Goal: Task Accomplishment & Management: Manage account settings

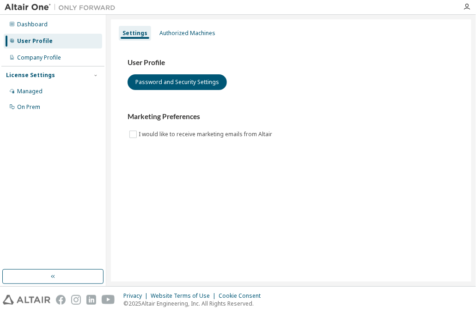
click at [179, 36] on div "Authorized Machines" at bounding box center [187, 33] width 56 height 7
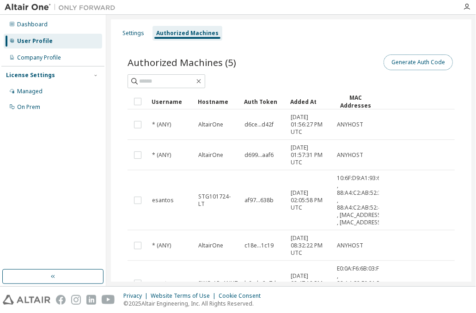
click at [410, 60] on button "Generate Auth Code" at bounding box center [417, 62] width 69 height 16
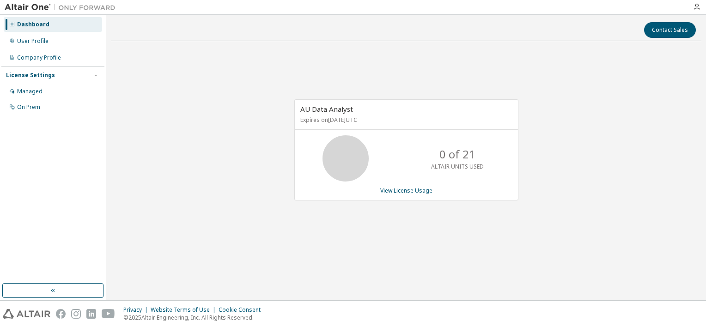
click at [424, 184] on div "AU Data Analyst Expires on April 25, 2026 UTC 0 of 21 ALTAIR UNITS USED View Li…" at bounding box center [406, 149] width 224 height 101
click at [420, 186] on div "AU Data Analyst Expires on April 25, 2026 UTC 0 of 21 ALTAIR UNITS USED View Li…" at bounding box center [406, 149] width 224 height 101
click at [412, 189] on link "View License Usage" at bounding box center [406, 191] width 52 height 8
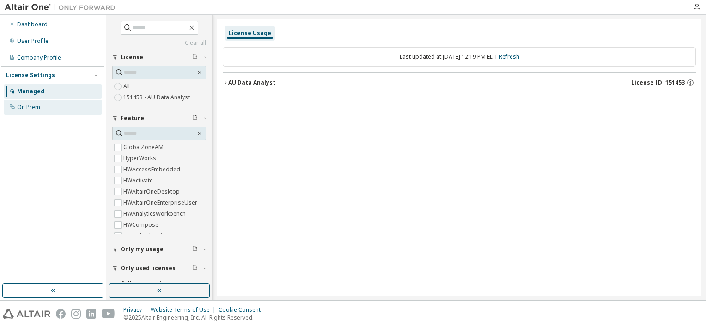
click at [33, 103] on div "On Prem" at bounding box center [28, 106] width 23 height 7
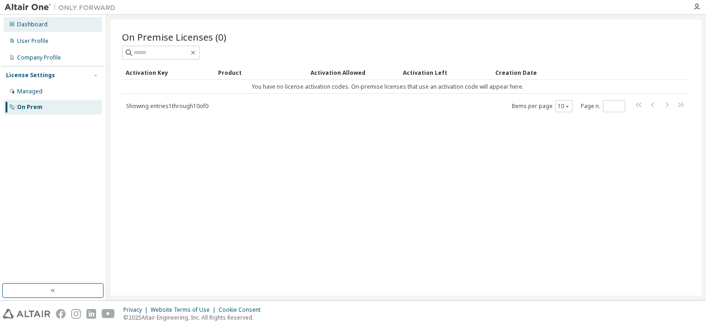
click at [40, 26] on div "Dashboard" at bounding box center [32, 24] width 30 height 7
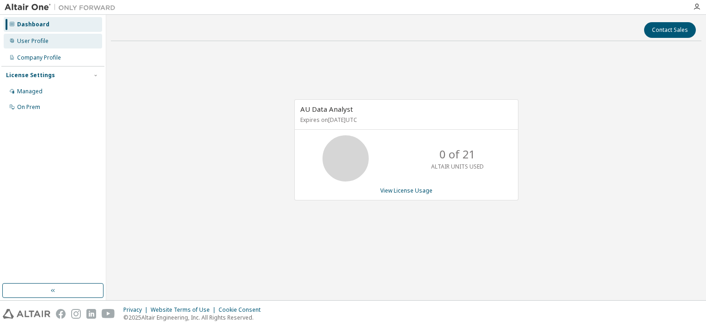
click at [53, 48] on div "User Profile" at bounding box center [53, 41] width 98 height 15
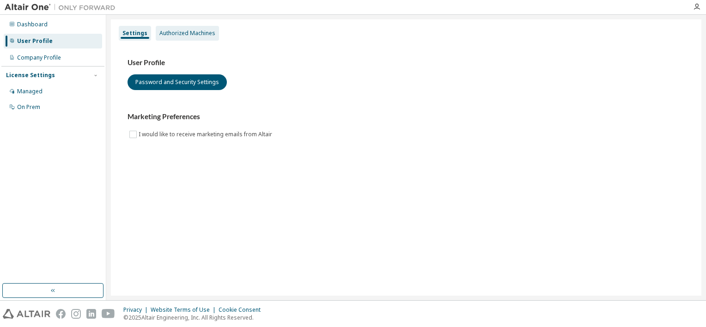
click at [190, 27] on div "Authorized Machines" at bounding box center [187, 33] width 63 height 15
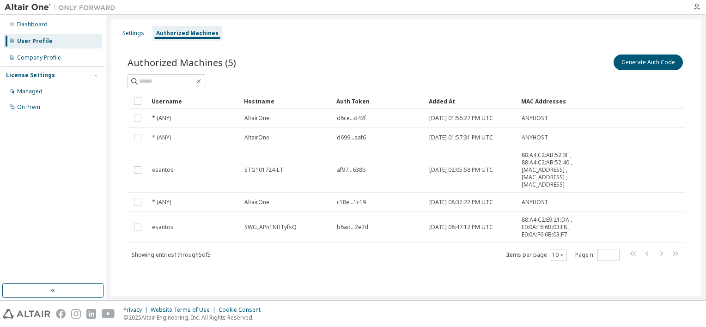
drag, startPoint x: 437, startPoint y: 154, endPoint x: 339, endPoint y: 53, distance: 140.7
click at [339, 53] on div "Authorized Machines (5) Generate Auth Code" at bounding box center [405, 62] width 557 height 19
click at [451, 100] on div "Added At" at bounding box center [470, 101] width 85 height 15
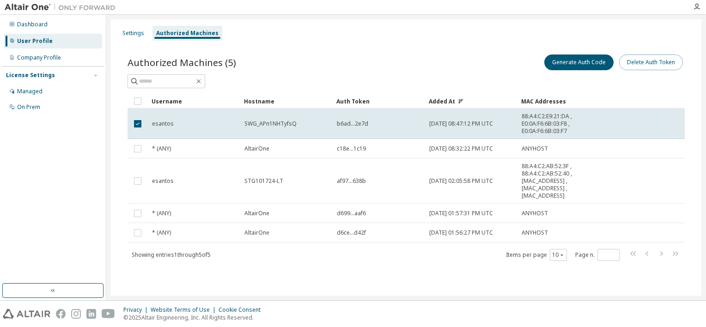
click at [475, 62] on button "Delete Auth Token" at bounding box center [651, 62] width 64 height 16
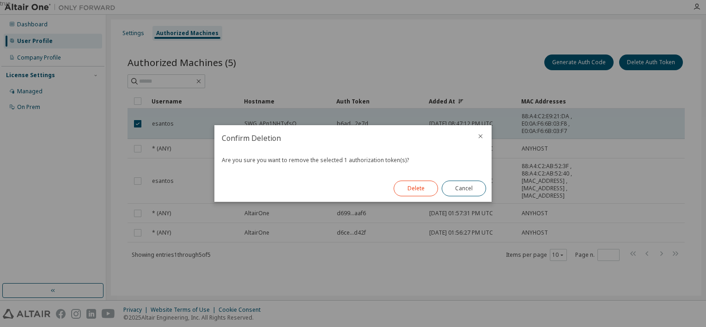
click at [428, 184] on button "Delete" at bounding box center [415, 189] width 44 height 16
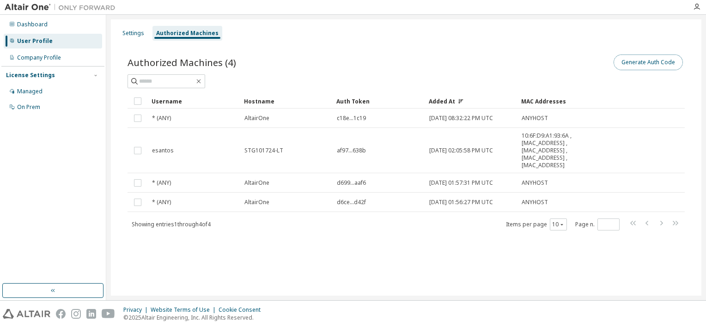
click at [475, 61] on button "Generate Auth Code" at bounding box center [647, 62] width 69 height 16
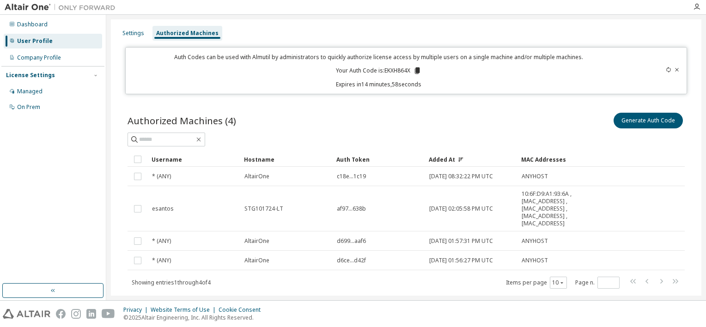
click at [416, 71] on icon at bounding box center [417, 70] width 5 height 6
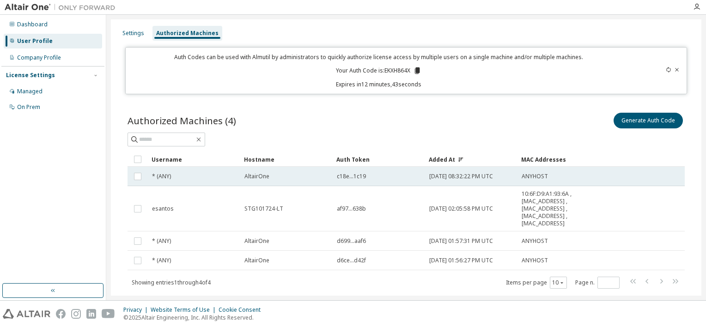
scroll to position [22, 0]
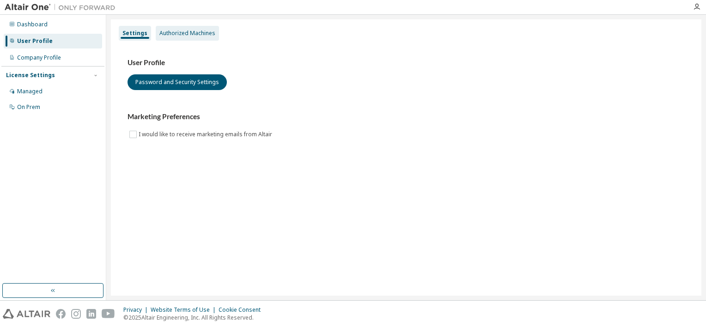
click at [196, 33] on div "Authorized Machines" at bounding box center [187, 33] width 56 height 7
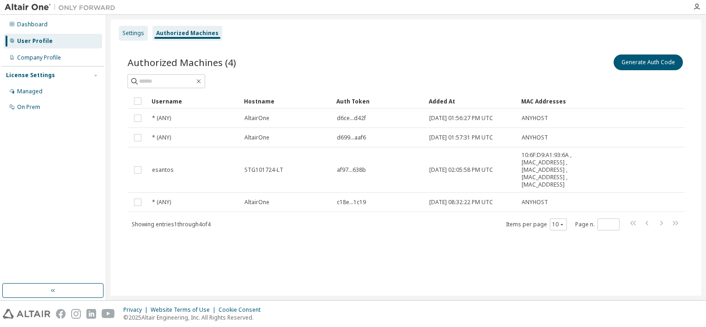
click at [145, 34] on div "Settings" at bounding box center [133, 33] width 29 height 15
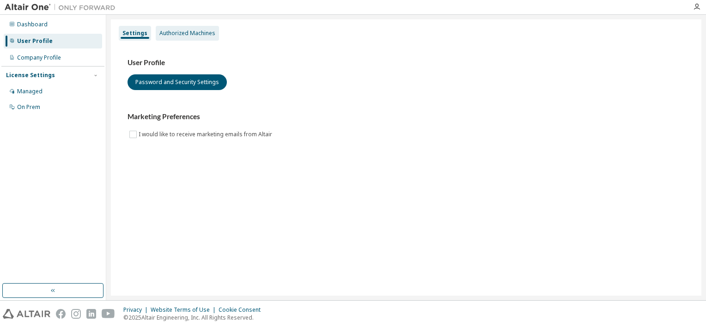
click at [178, 30] on div "Authorized Machines" at bounding box center [187, 33] width 56 height 7
click at [175, 32] on div "Authorized Machines" at bounding box center [187, 33] width 56 height 7
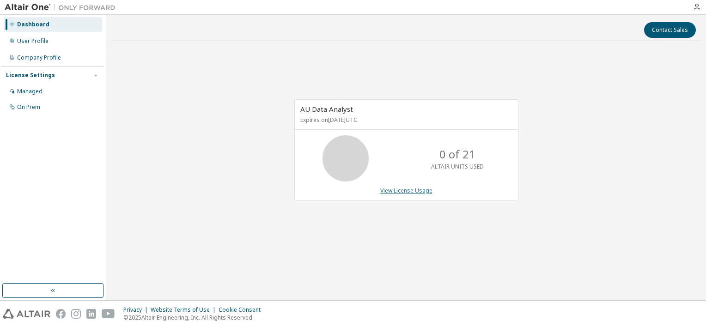
click at [403, 193] on link "View License Usage" at bounding box center [406, 191] width 52 height 8
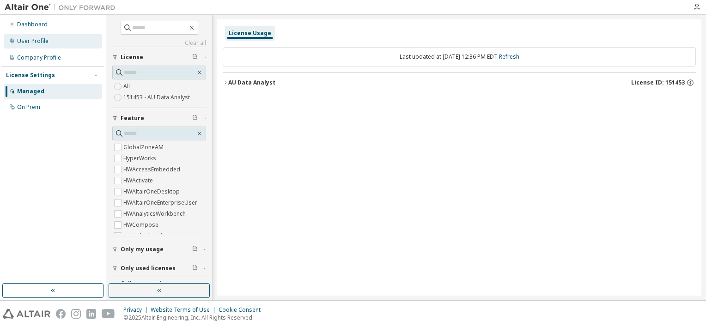
click at [56, 43] on div "User Profile" at bounding box center [53, 41] width 98 height 15
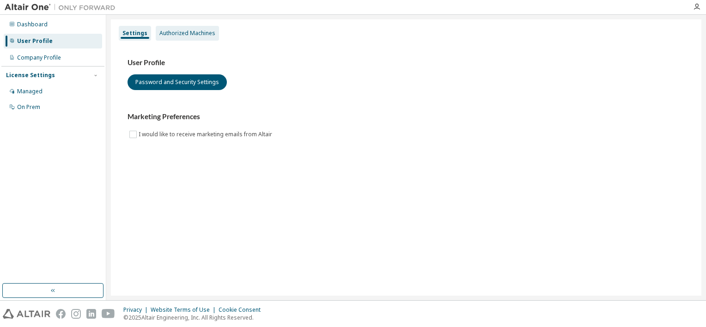
click at [186, 28] on div "Authorized Machines" at bounding box center [187, 33] width 63 height 15
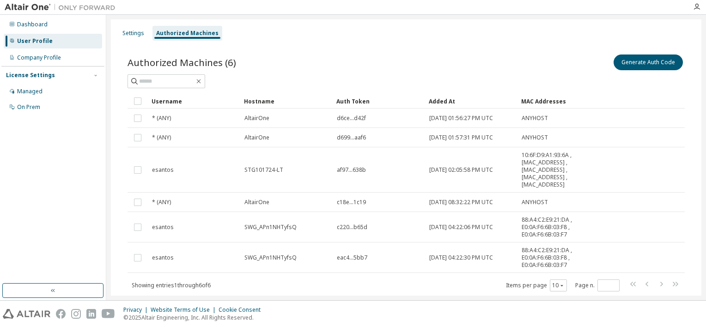
click at [447, 101] on div "Added At" at bounding box center [470, 101] width 85 height 15
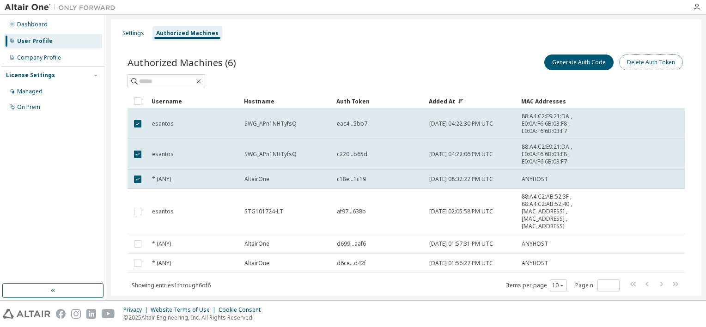
click at [632, 57] on button "Delete Auth Token" at bounding box center [651, 62] width 64 height 16
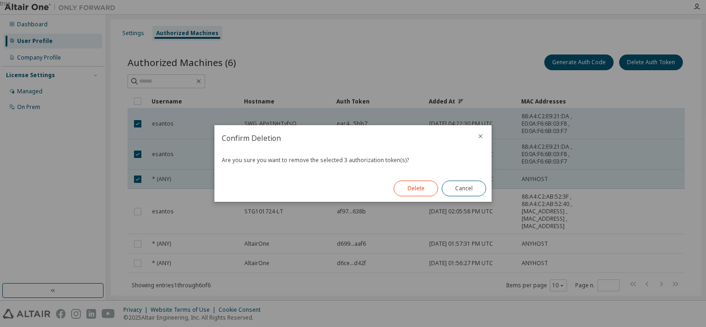
click at [417, 186] on button "Delete" at bounding box center [415, 189] width 44 height 16
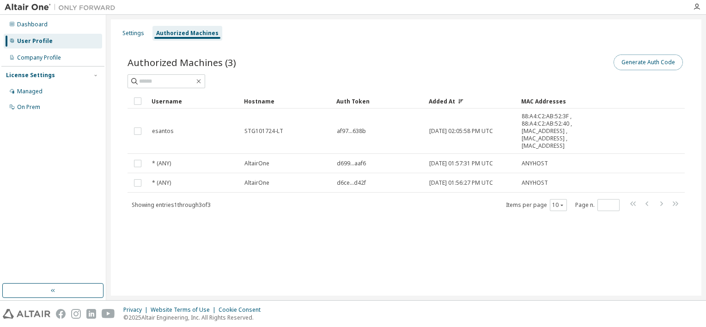
click at [645, 60] on button "Generate Auth Code" at bounding box center [647, 62] width 69 height 16
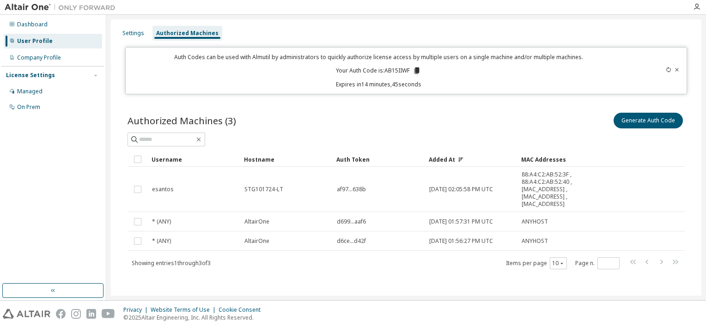
click at [405, 71] on p "Your Auth Code is: AB15IIWF" at bounding box center [378, 70] width 85 height 8
click at [415, 71] on icon at bounding box center [416, 70] width 5 height 6
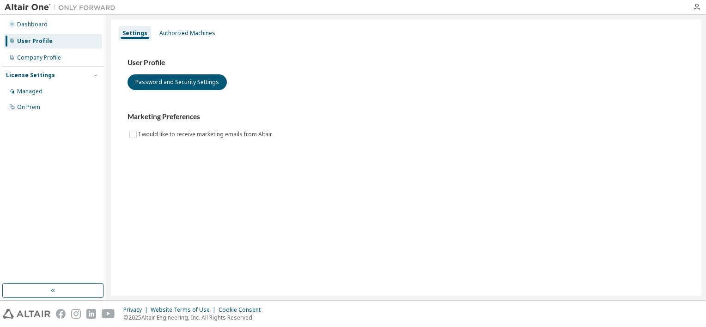
click at [209, 25] on div "Settings Authorized Machines" at bounding box center [405, 33] width 579 height 17
click at [203, 37] on div "Authorized Machines" at bounding box center [187, 33] width 63 height 15
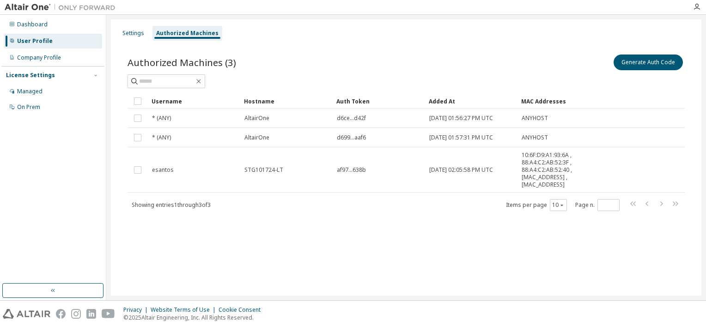
click at [559, 296] on div "Settings Authorized Machines Authorized Machines (3) Generate Auth Code Clear L…" at bounding box center [405, 157] width 599 height 285
click at [540, 320] on div "Privacy Website Terms of Use Cookie Consent © 2025 Altair Engineering, Inc. All…" at bounding box center [353, 314] width 706 height 26
click at [473, 42] on div "Authorized Machines (3) Generate Auth Code Clear Load Save Save As Field Operat…" at bounding box center [405, 139] width 579 height 194
click at [419, 225] on div "Authorized Machines (3) Generate Auth Code Clear Load Save Save As Field Operat…" at bounding box center [405, 139] width 579 height 194
